Goal: Use online tool/utility: Utilize a website feature to perform a specific function

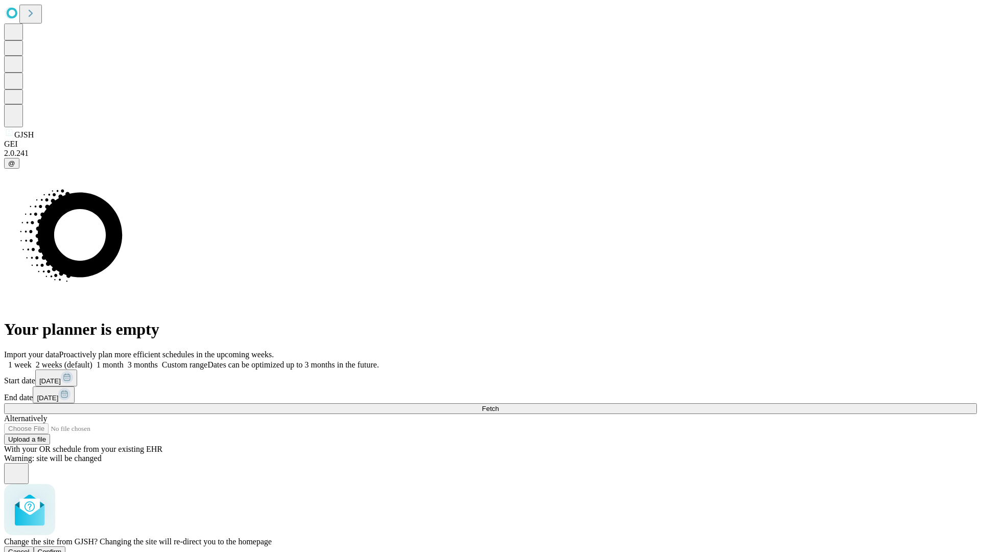
click at [62, 548] on span "Confirm" at bounding box center [50, 552] width 24 height 8
click at [32, 360] on label "1 week" at bounding box center [18, 364] width 28 height 9
click at [499, 405] on span "Fetch" at bounding box center [490, 409] width 17 height 8
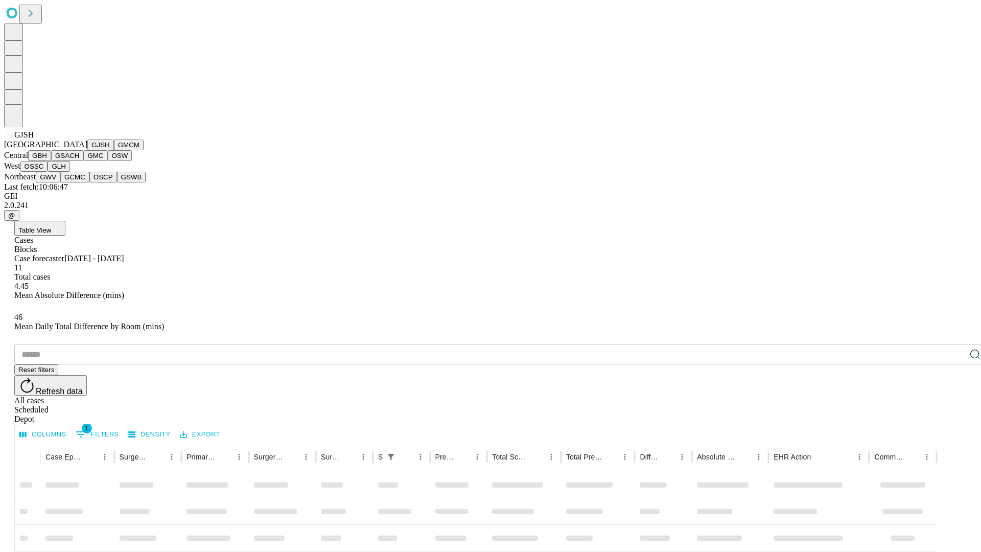
click at [114, 150] on button "GMCM" at bounding box center [129, 145] width 30 height 11
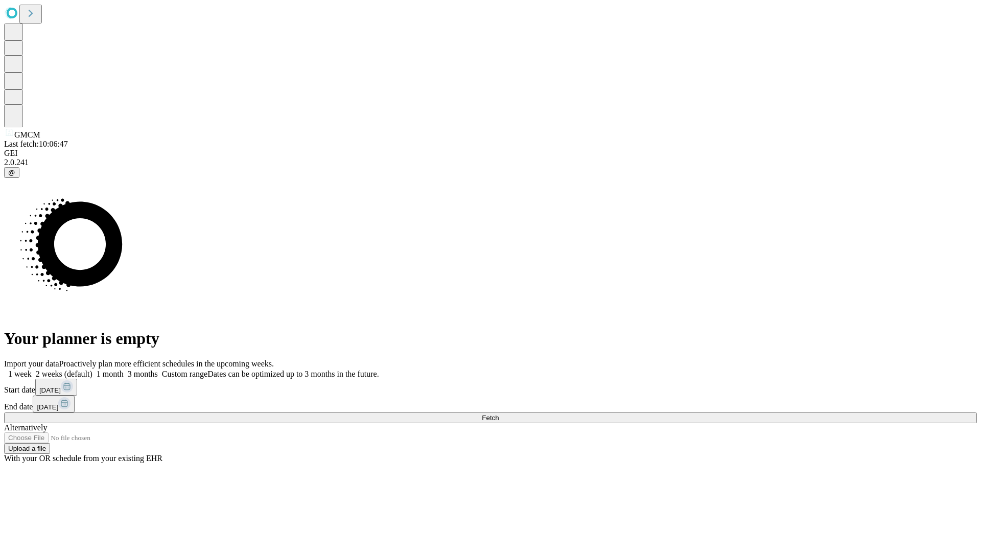
click at [32, 370] on label "1 week" at bounding box center [18, 374] width 28 height 9
click at [499, 414] on span "Fetch" at bounding box center [490, 418] width 17 height 8
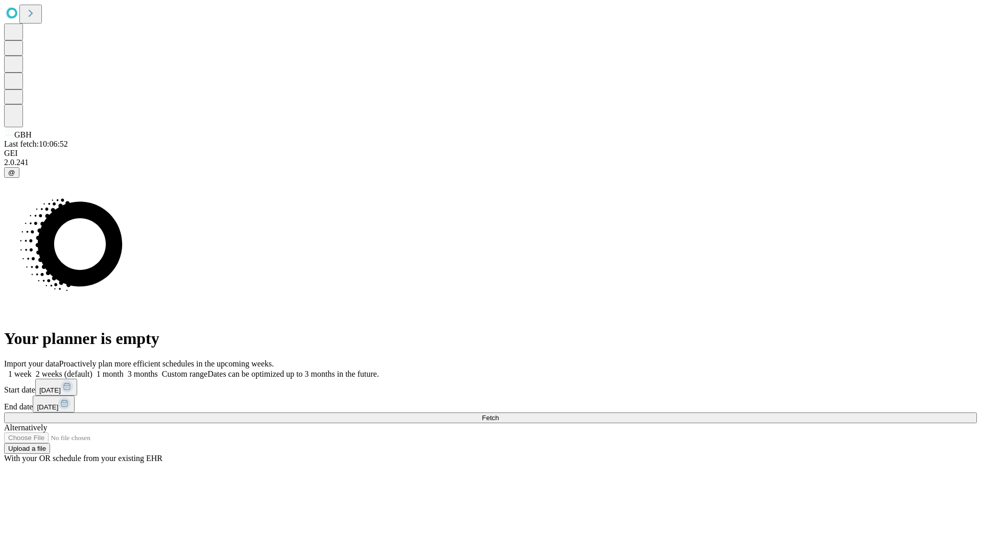
click at [499, 414] on span "Fetch" at bounding box center [490, 418] width 17 height 8
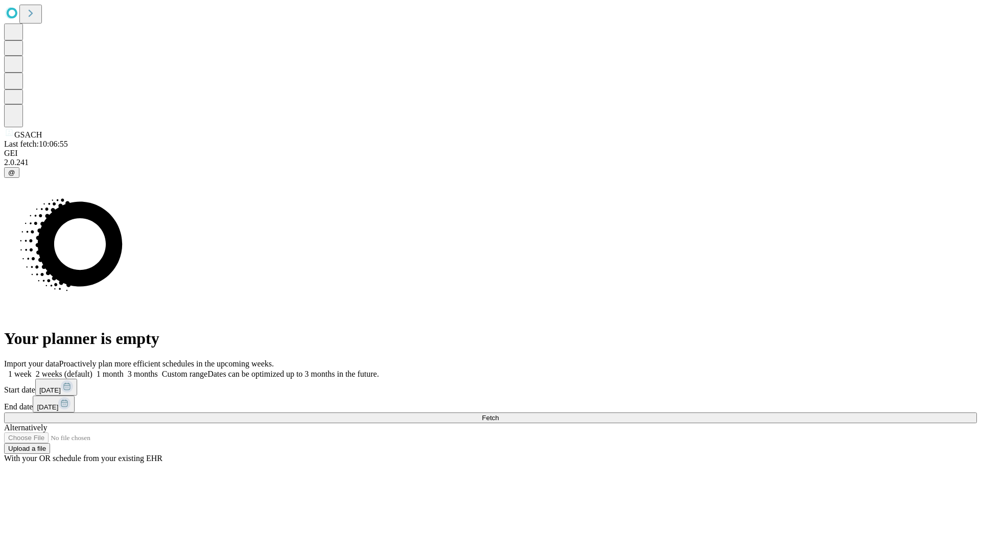
click at [32, 370] on label "1 week" at bounding box center [18, 374] width 28 height 9
click at [499, 414] on span "Fetch" at bounding box center [490, 418] width 17 height 8
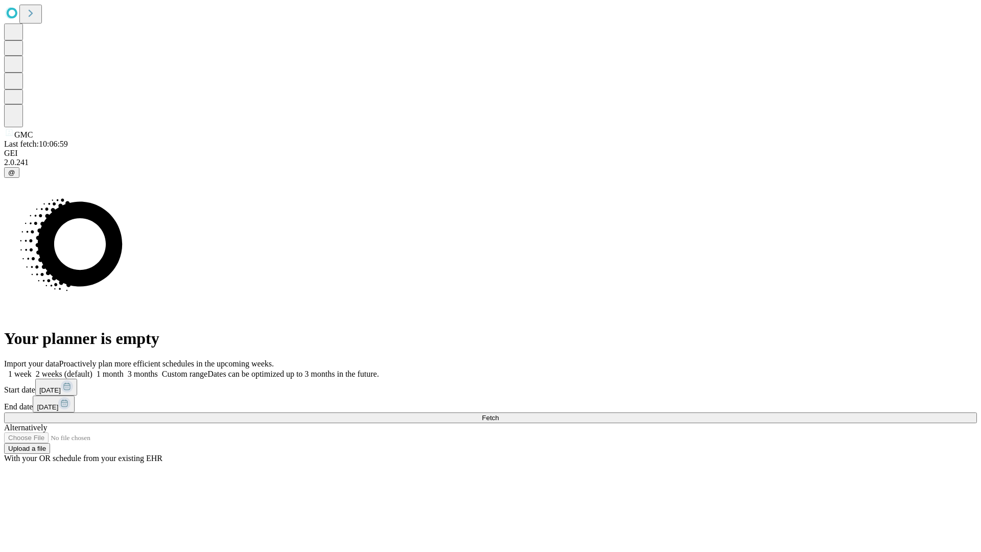
click at [32, 370] on label "1 week" at bounding box center [18, 374] width 28 height 9
click at [499, 414] on span "Fetch" at bounding box center [490, 418] width 17 height 8
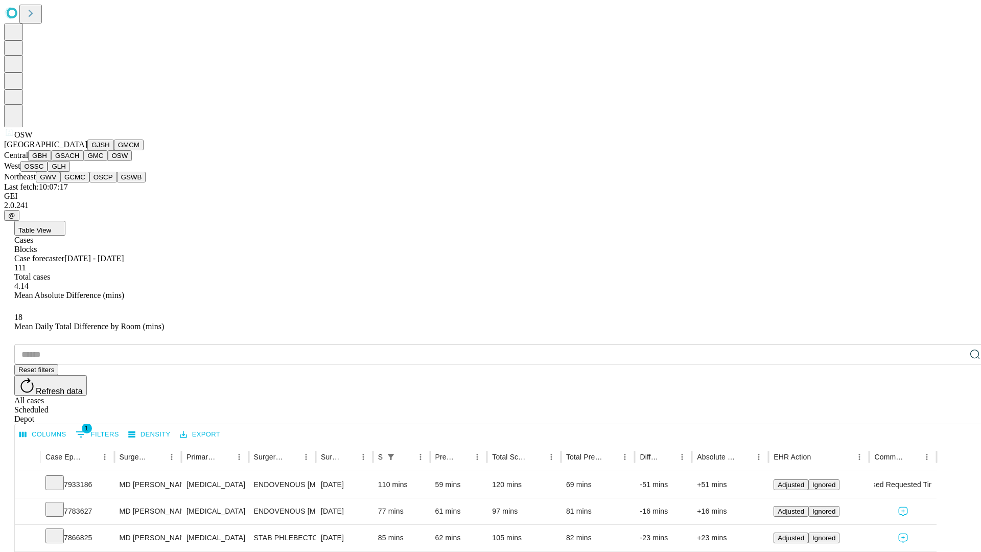
click at [48, 172] on button "OSSC" at bounding box center [34, 166] width 28 height 11
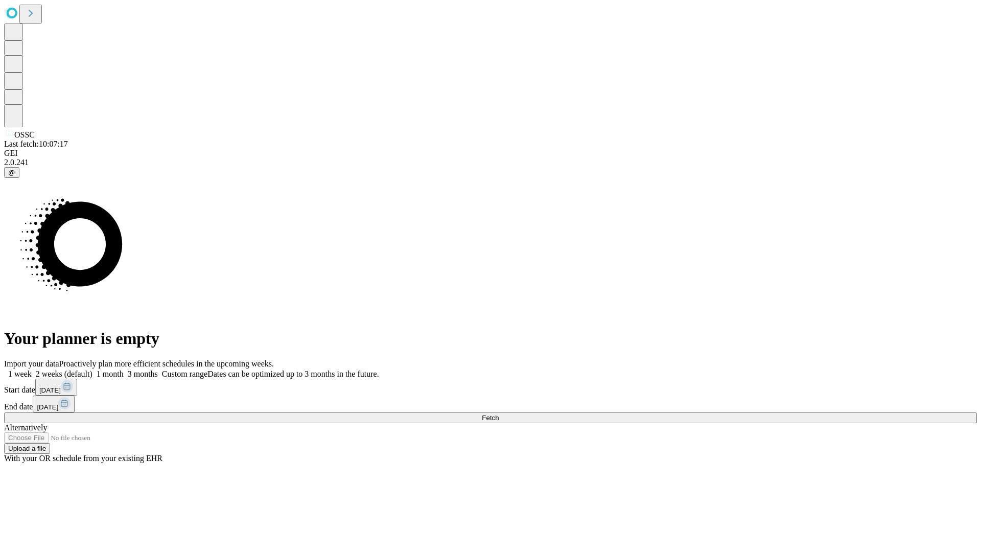
click at [32, 370] on label "1 week" at bounding box center [18, 374] width 28 height 9
click at [499, 414] on span "Fetch" at bounding box center [490, 418] width 17 height 8
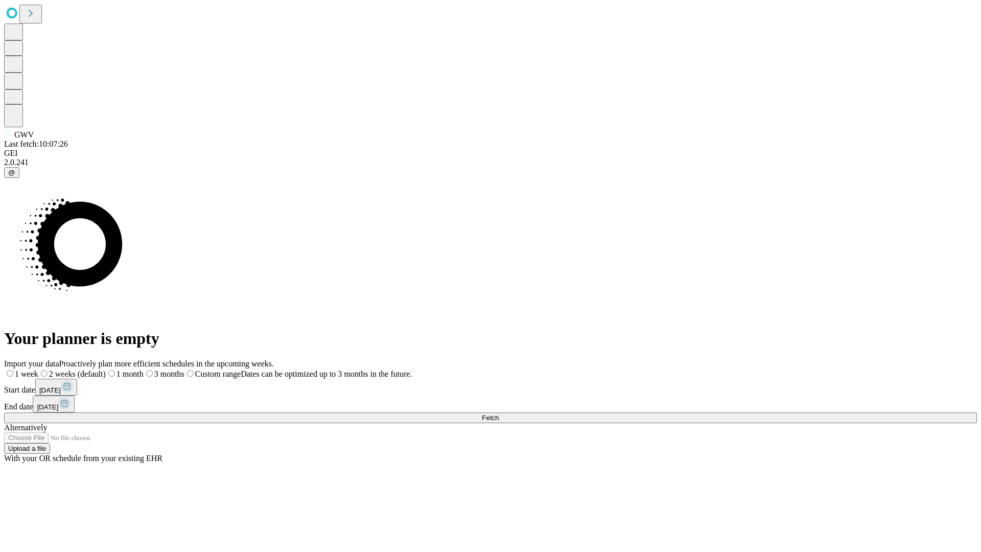
click at [38, 370] on label "1 week" at bounding box center [21, 374] width 34 height 9
click at [499, 414] on span "Fetch" at bounding box center [490, 418] width 17 height 8
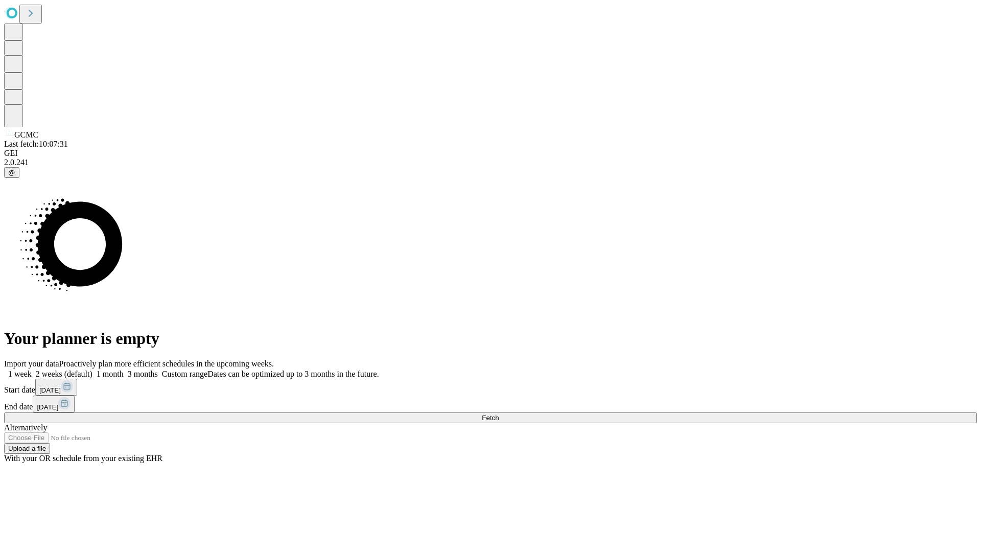
click at [32, 370] on label "1 week" at bounding box center [18, 374] width 28 height 9
click at [499, 414] on span "Fetch" at bounding box center [490, 418] width 17 height 8
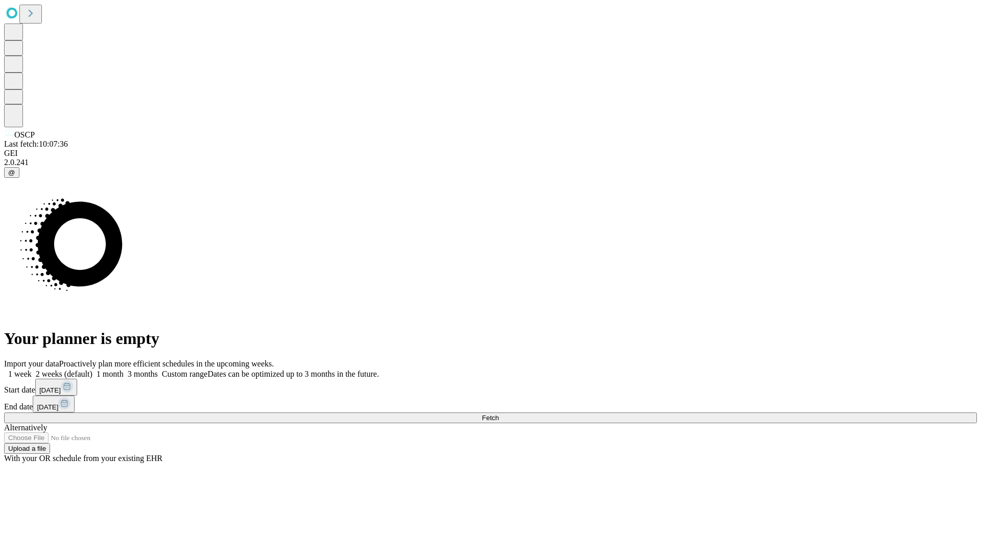
click at [499, 414] on span "Fetch" at bounding box center [490, 418] width 17 height 8
